Goal: Task Accomplishment & Management: Manage account settings

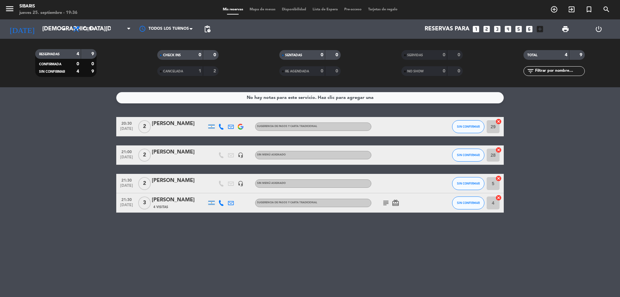
drag, startPoint x: 381, startPoint y: 196, endPoint x: 380, endPoint y: 201, distance: 4.6
click at [380, 200] on div "subject card_giftcard" at bounding box center [400, 202] width 58 height 19
click at [384, 201] on span "subject" at bounding box center [386, 203] width 10 height 8
click at [384, 201] on icon "subject" at bounding box center [386, 203] width 8 height 8
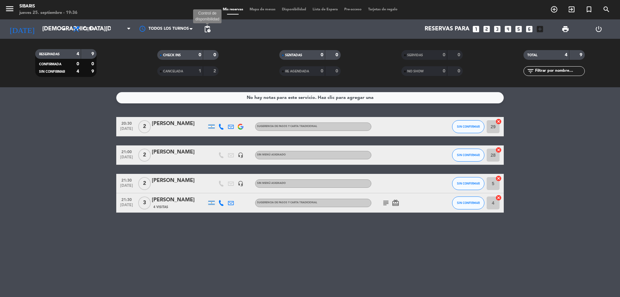
click at [210, 27] on span "pending_actions" at bounding box center [207, 29] width 8 height 8
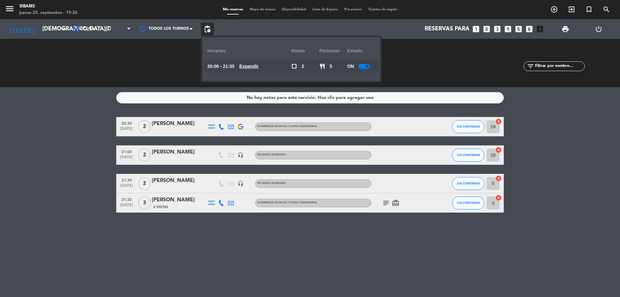
click at [361, 66] on div at bounding box center [363, 66] width 11 height 5
click at [560, 27] on span "print" at bounding box center [565, 29] width 13 height 13
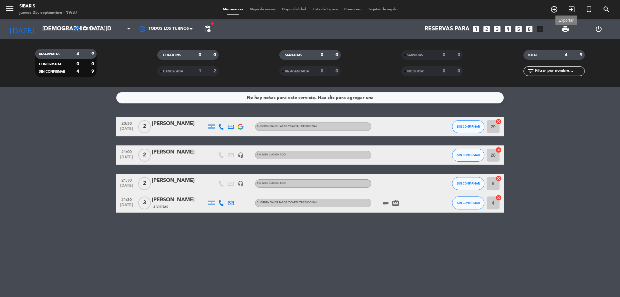
click at [567, 27] on span "print" at bounding box center [565, 29] width 8 height 8
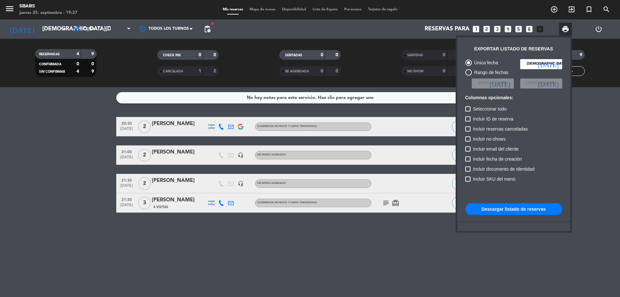
click at [534, 210] on button "Descargar listado de reservas" at bounding box center [513, 209] width 97 height 12
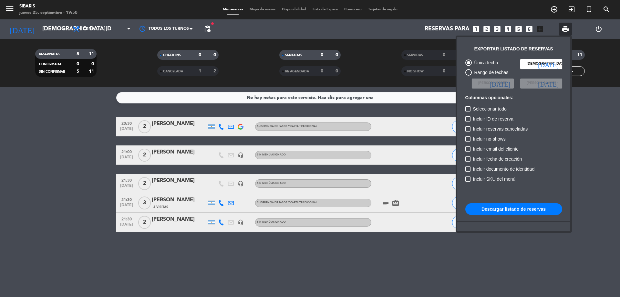
click at [589, 140] on div at bounding box center [310, 148] width 620 height 297
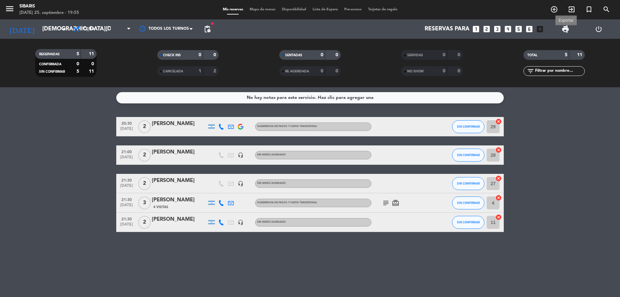
click at [567, 26] on span "print" at bounding box center [565, 29] width 8 height 8
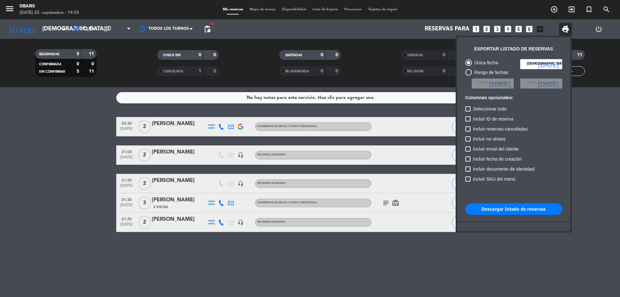
click at [544, 207] on button "Descargar listado de reservas" at bounding box center [513, 209] width 97 height 12
